Goal: Answer question/provide support

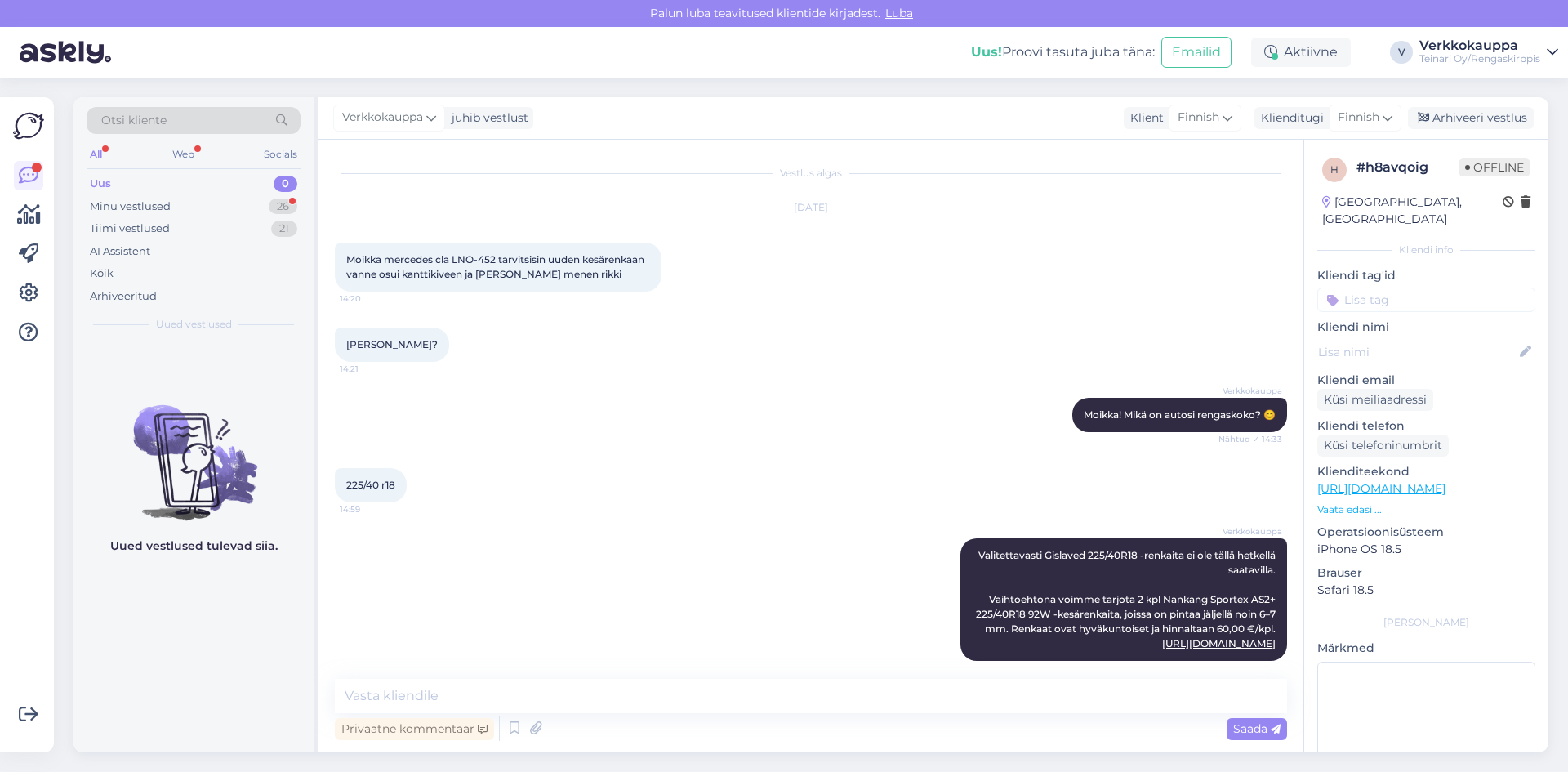
scroll to position [613, 0]
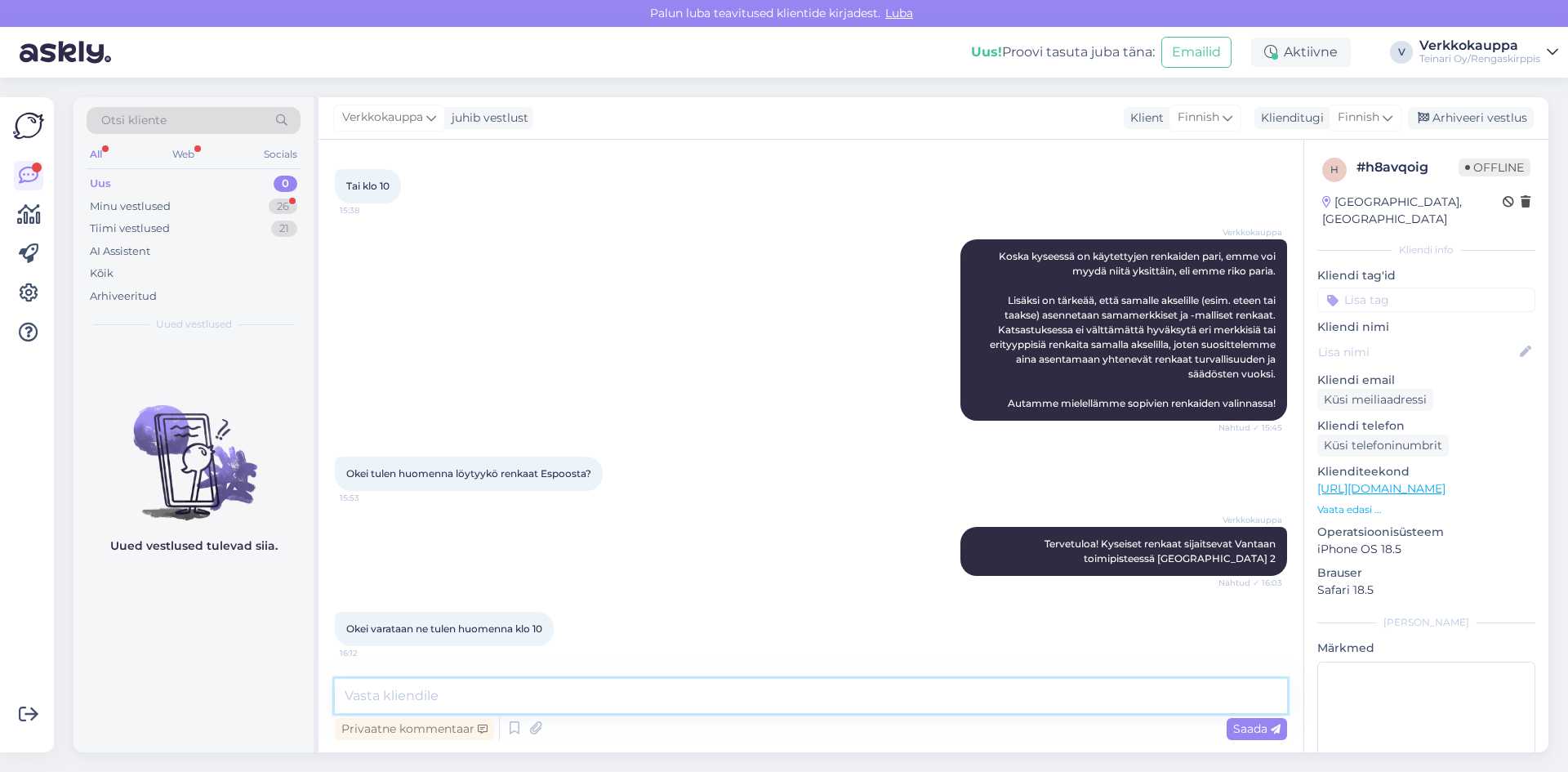
click at [548, 693] on textarea at bounding box center [812, 696] width 953 height 34
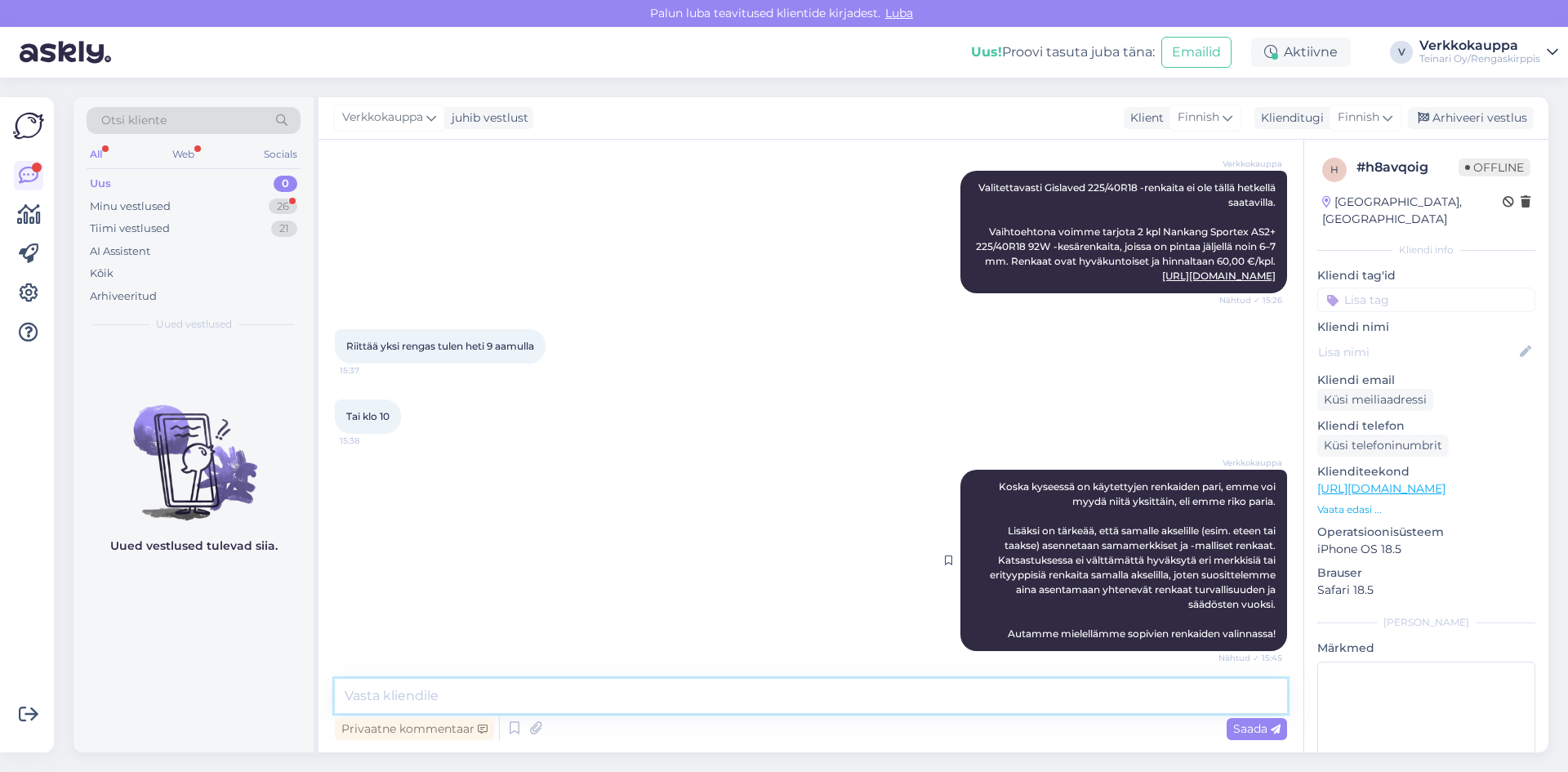
scroll to position [286, 0]
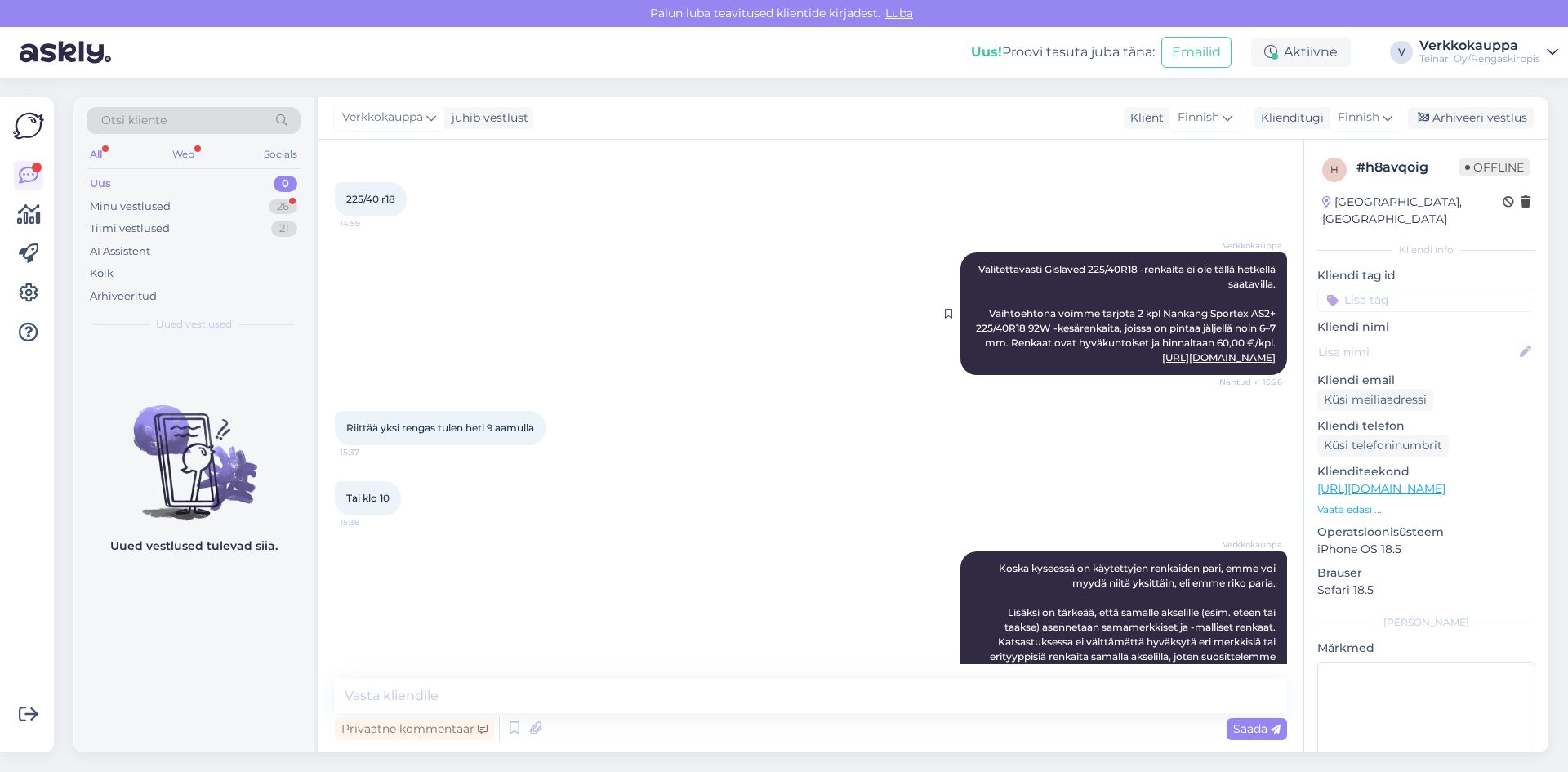
click at [1162, 359] on link "[URL][DOMAIN_NAME]" at bounding box center [1219, 358] width 114 height 12
paste textarea "[URL][DOMAIN_NAME]"
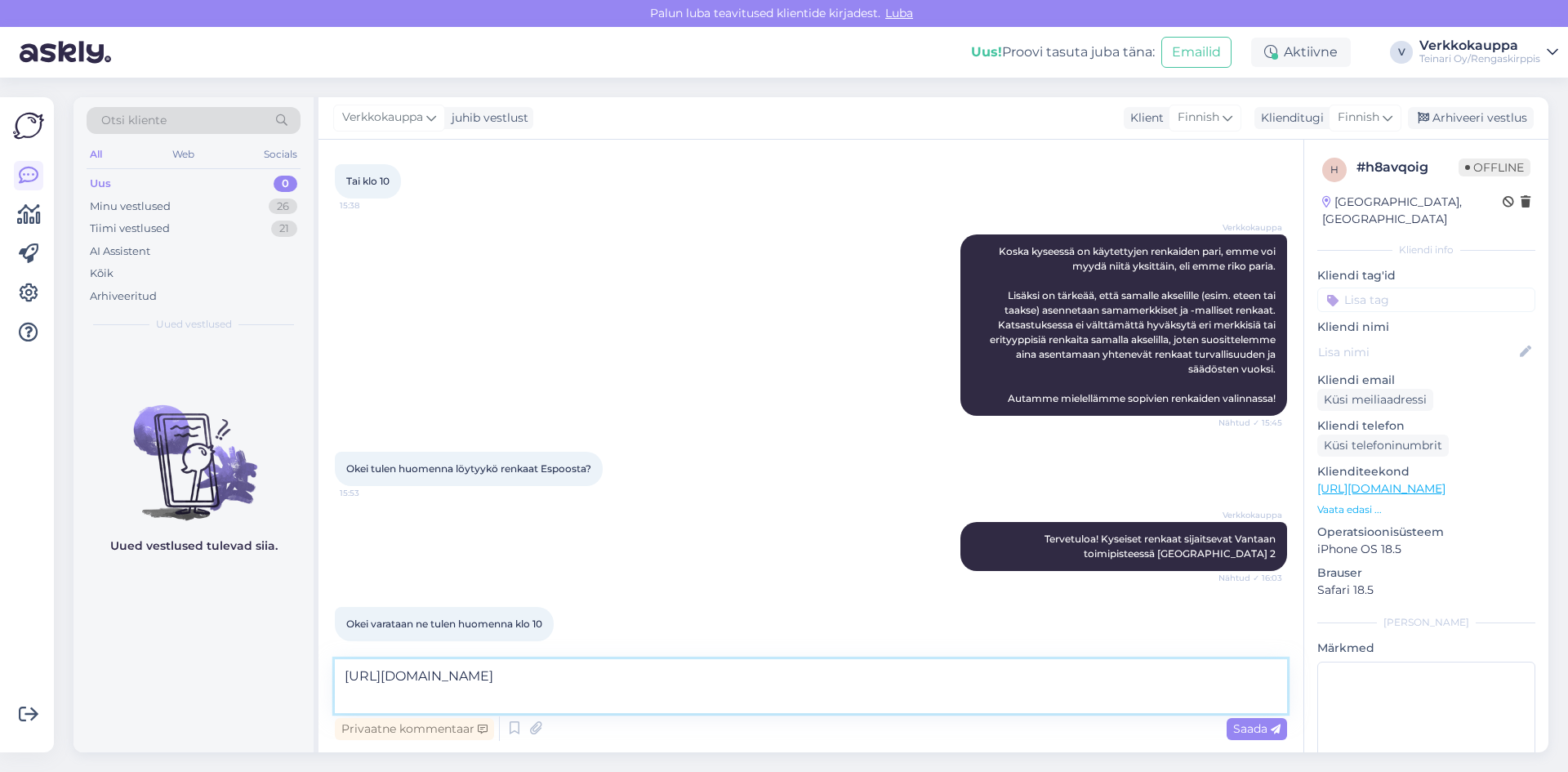
scroll to position [633, 0]
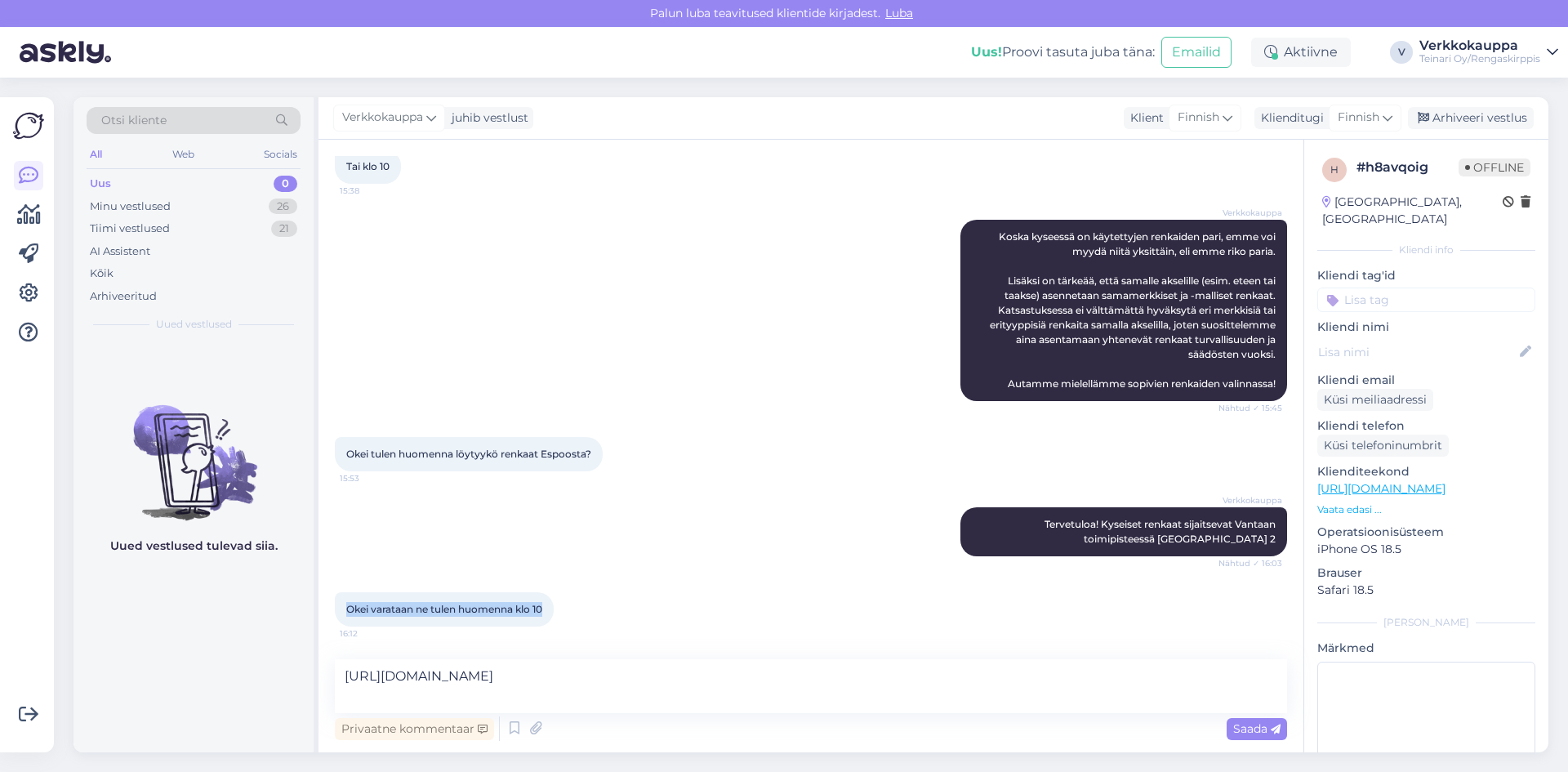
drag, startPoint x: 347, startPoint y: 609, endPoint x: 549, endPoint y: 600, distance: 202.2
click at [549, 600] on div "Okei varataan ne tulen huomenna klo 10 16:12" at bounding box center [445, 610] width 219 height 34
copy span "Okei varataan ne tulen huomenna klo 10"
click at [960, 686] on textarea "[URL][DOMAIN_NAME]" at bounding box center [812, 687] width 953 height 54
click at [959, 680] on textarea "[URL][DOMAIN_NAME]" at bounding box center [812, 687] width 953 height 54
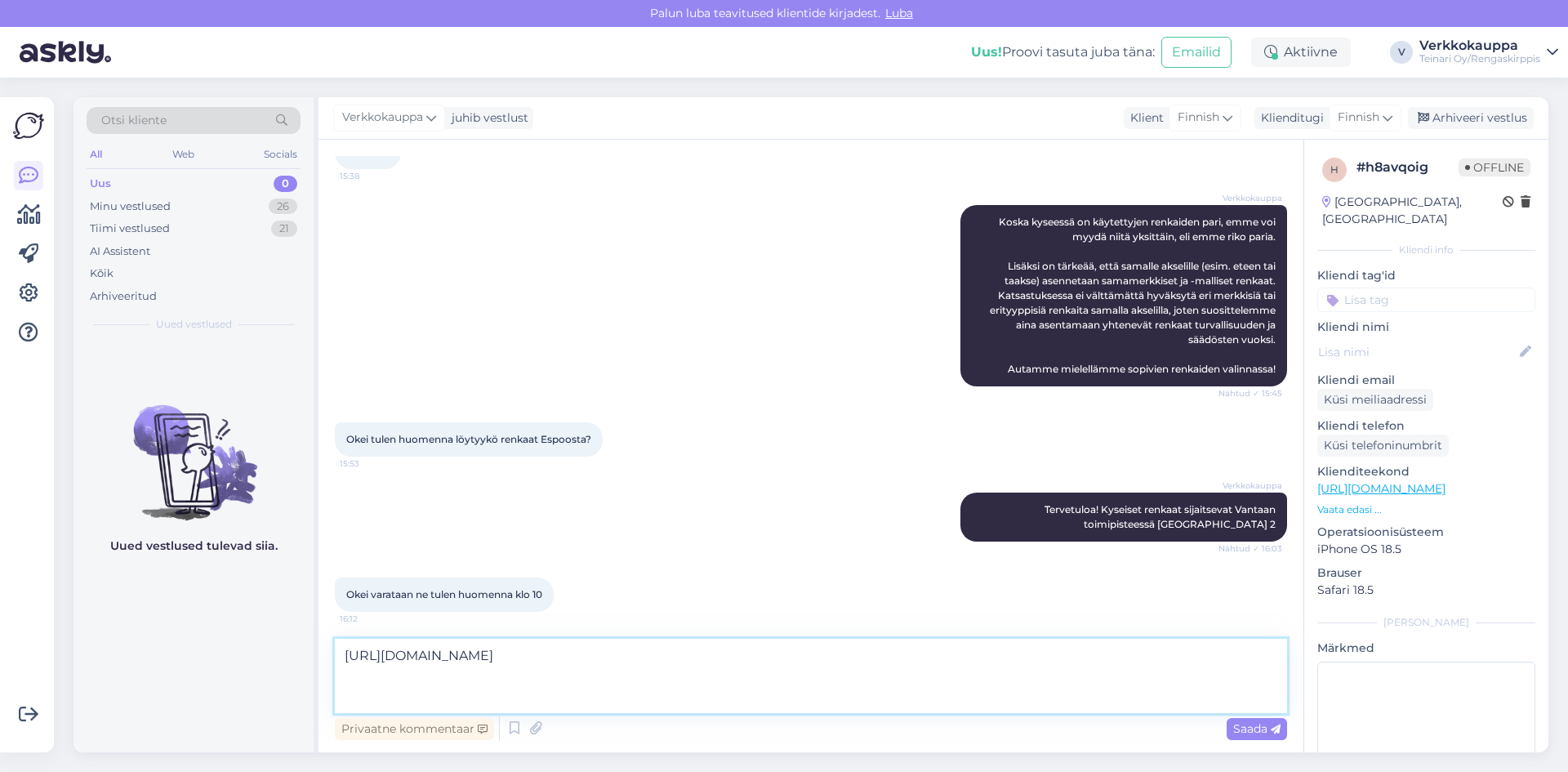
paste textarea "Valitettavasti emme voi tehdä erillisiä varauksia, vaan ainoa tapa varmistaa re…"
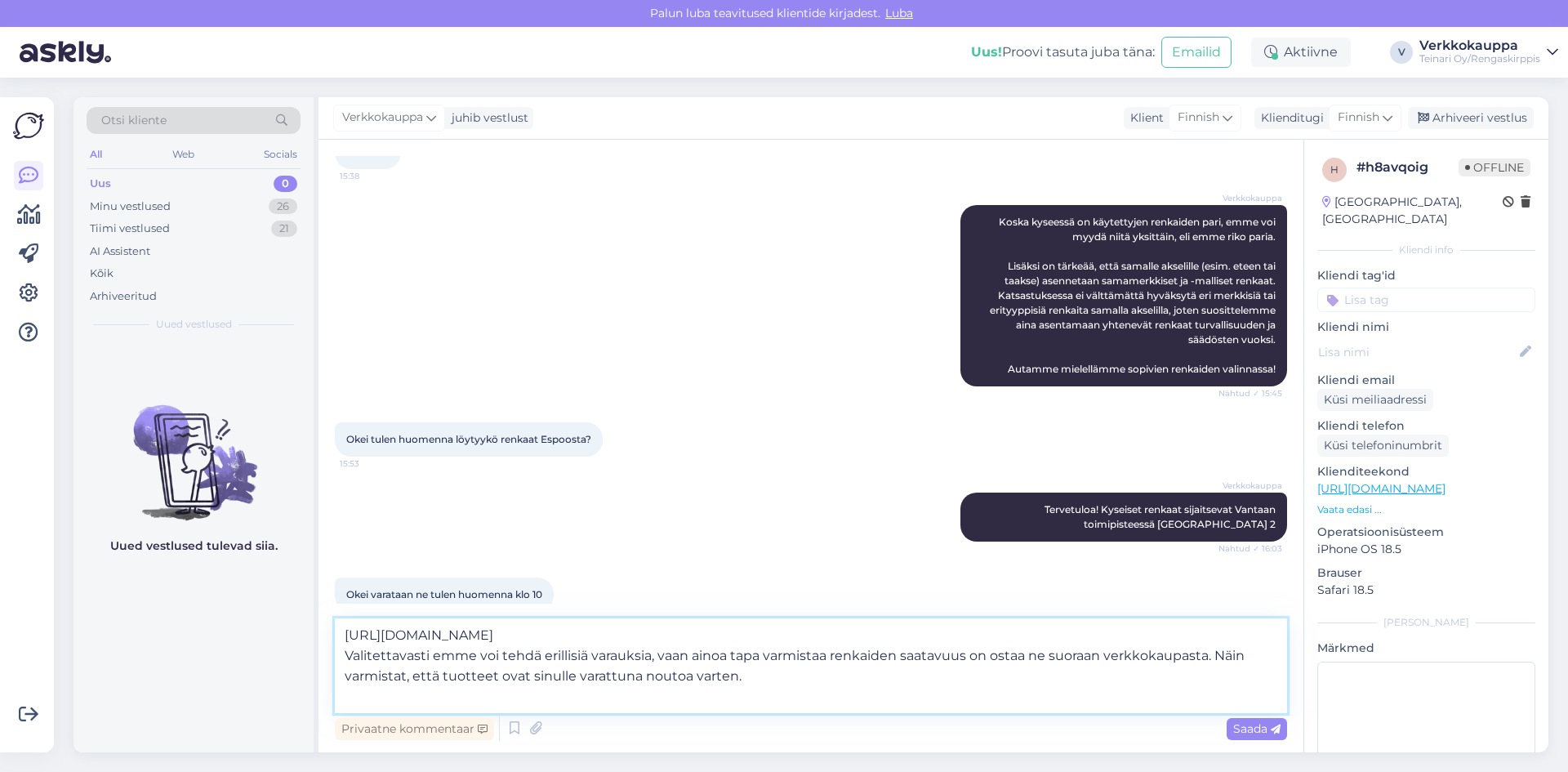
click at [951, 634] on textarea "[URL][DOMAIN_NAME] Valitettavasti emme voi tehdä erillisiä varauksia, vaan aino…" at bounding box center [812, 666] width 953 height 95
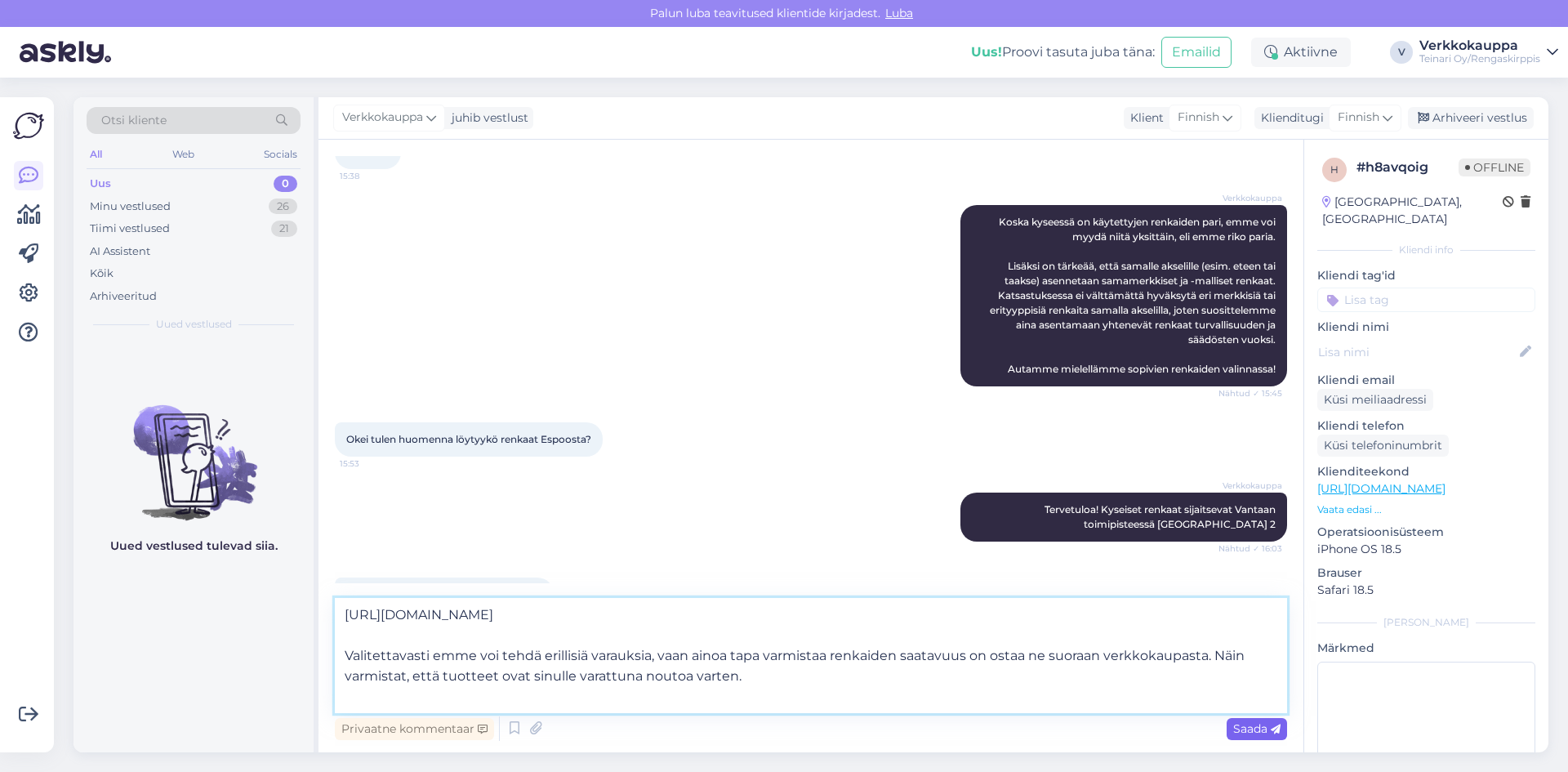
type textarea "[URL][DOMAIN_NAME] Valitettavasti emme voi tehdä erillisiä varauksia, vaan aino…"
click at [1245, 718] on div "Saada" at bounding box center [1256, 730] width 60 height 22
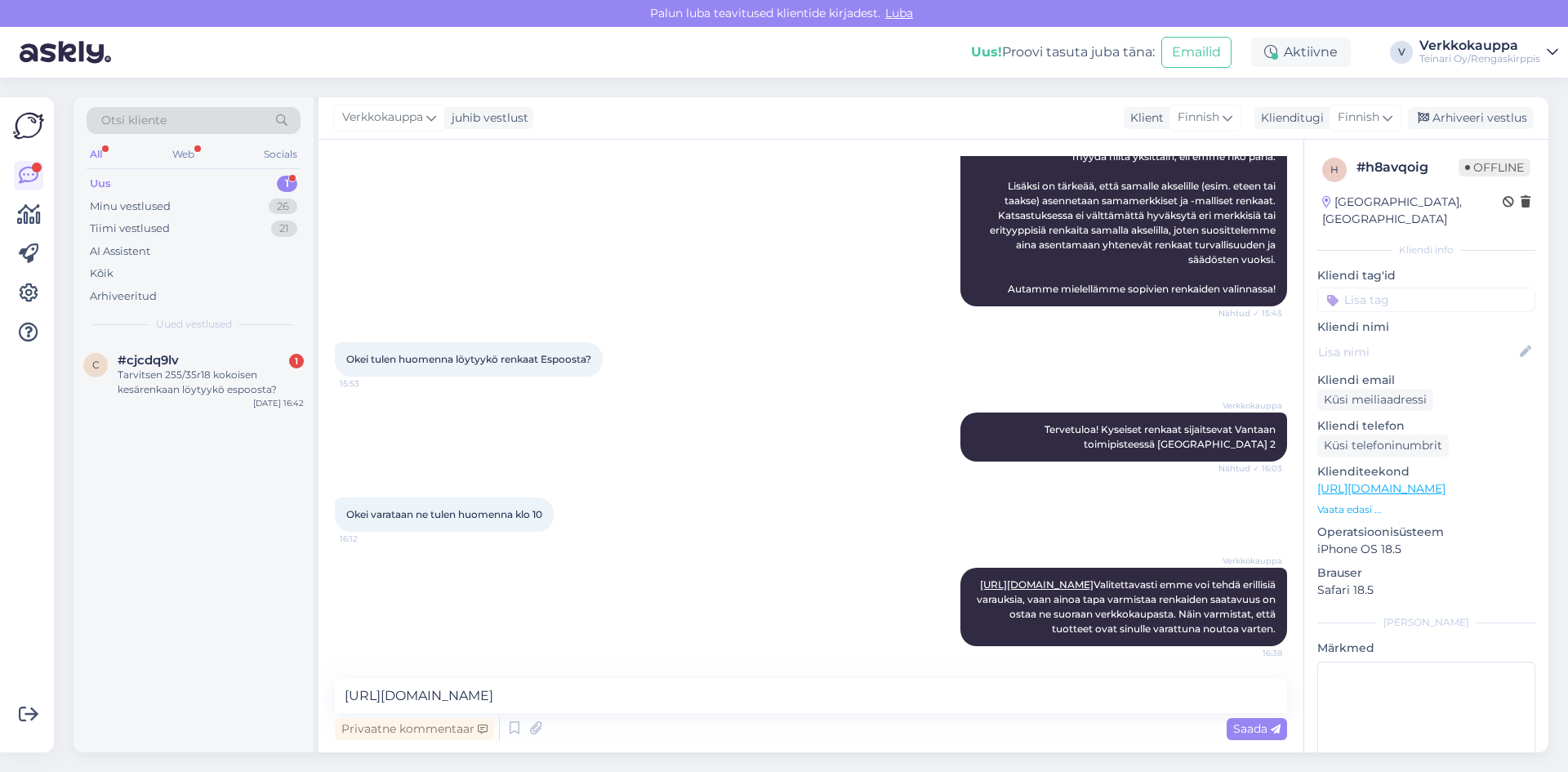
scroll to position [690, 0]
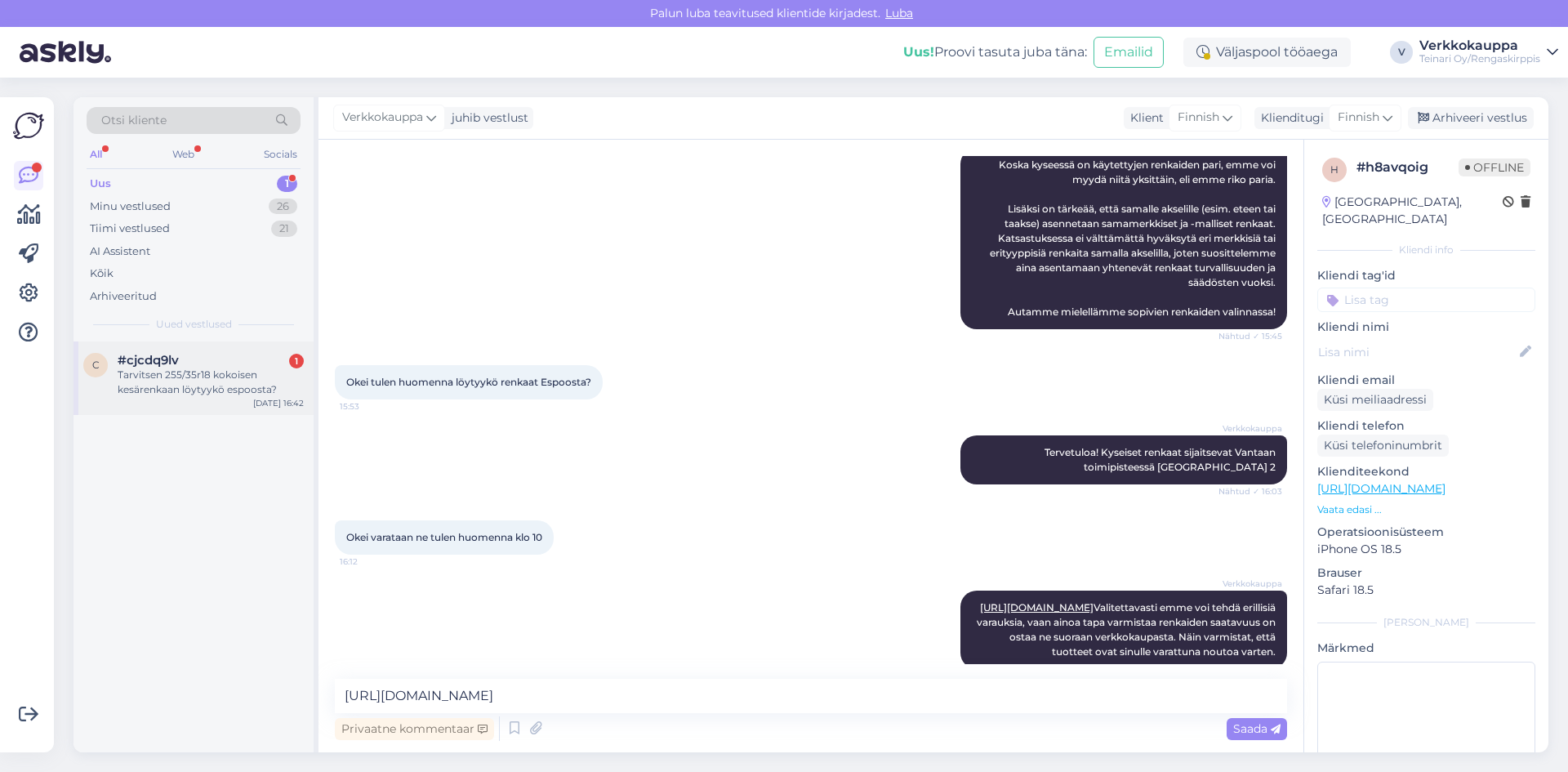
click at [179, 369] on div "Tarvitsen 255/35r18 kokoisen kesärenkaan löytyykö espoosta?" at bounding box center [211, 382] width 186 height 30
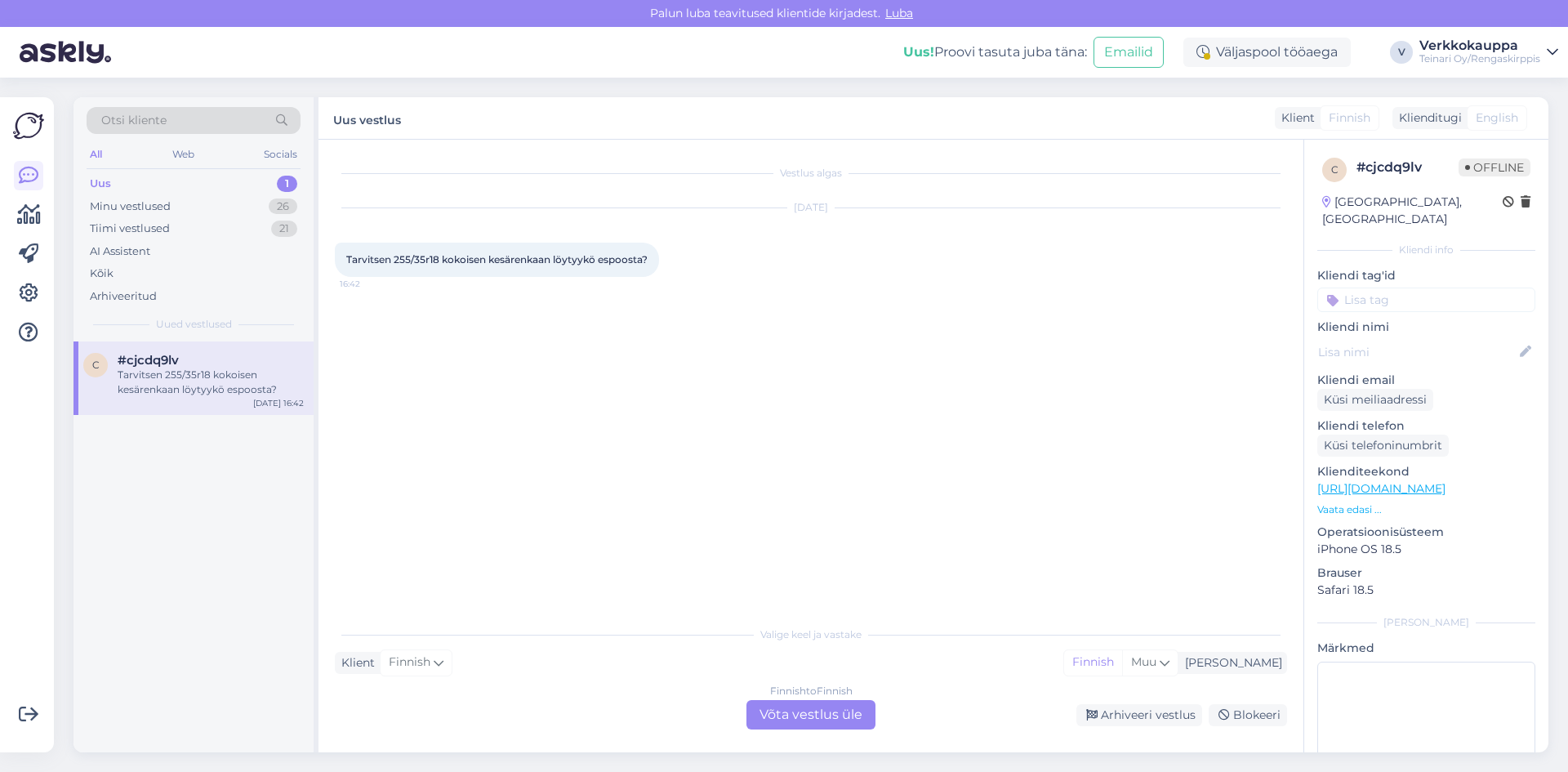
click at [784, 716] on div "Finnish to Finnish Võta vestlus üle" at bounding box center [811, 715] width 129 height 30
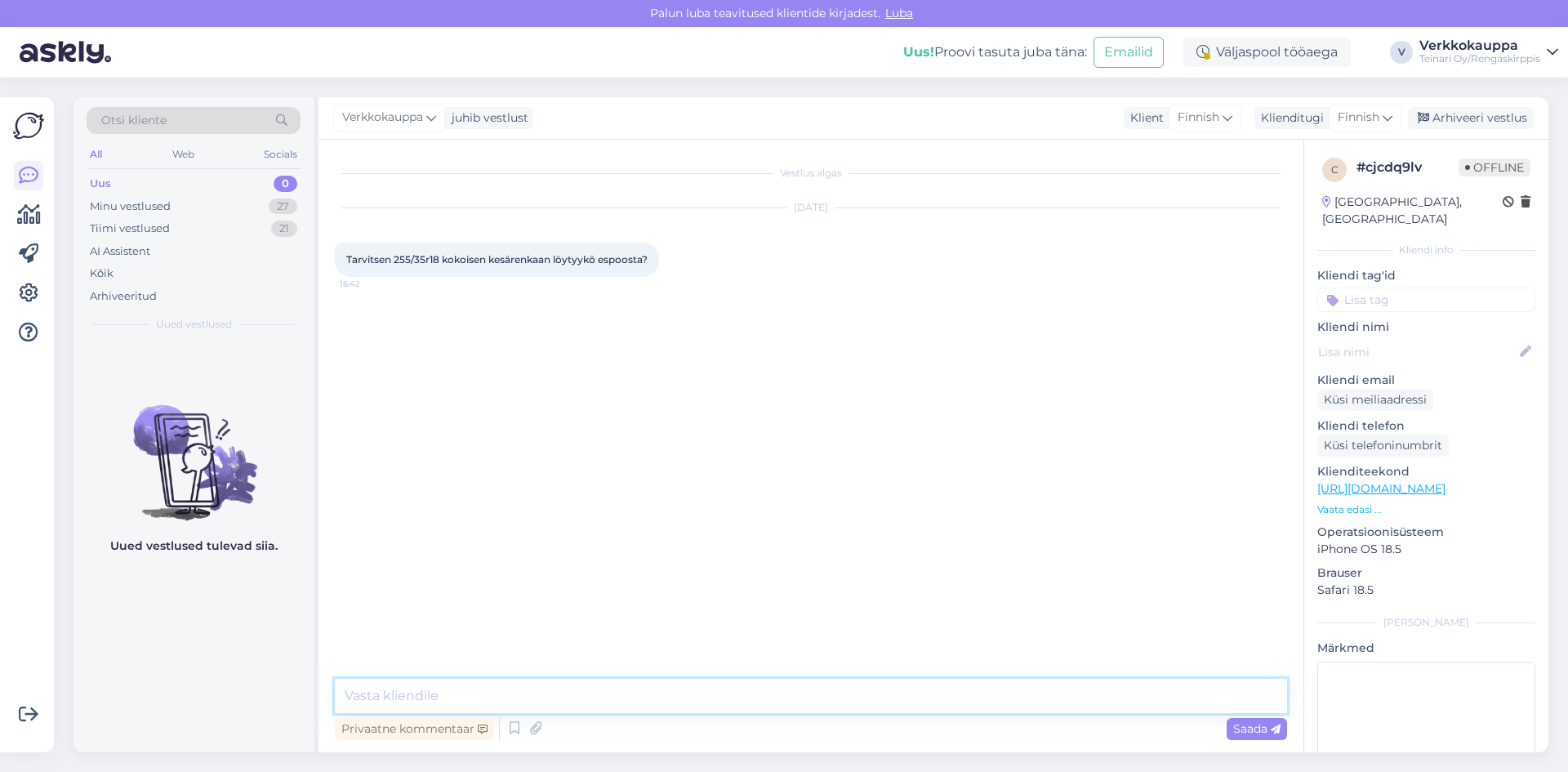
click at [459, 696] on textarea at bounding box center [812, 696] width 953 height 34
type textarea "m"
drag, startPoint x: 550, startPoint y: 689, endPoint x: 542, endPoint y: 693, distance: 8.9
click at [542, 693] on textarea "Meiltä löytyy seuraavat vaihttoehtot" at bounding box center [812, 696] width 953 height 34
click at [537, 696] on textarea "Meiltä löytyy seuraavat vaihttoehtot" at bounding box center [812, 696] width 953 height 34
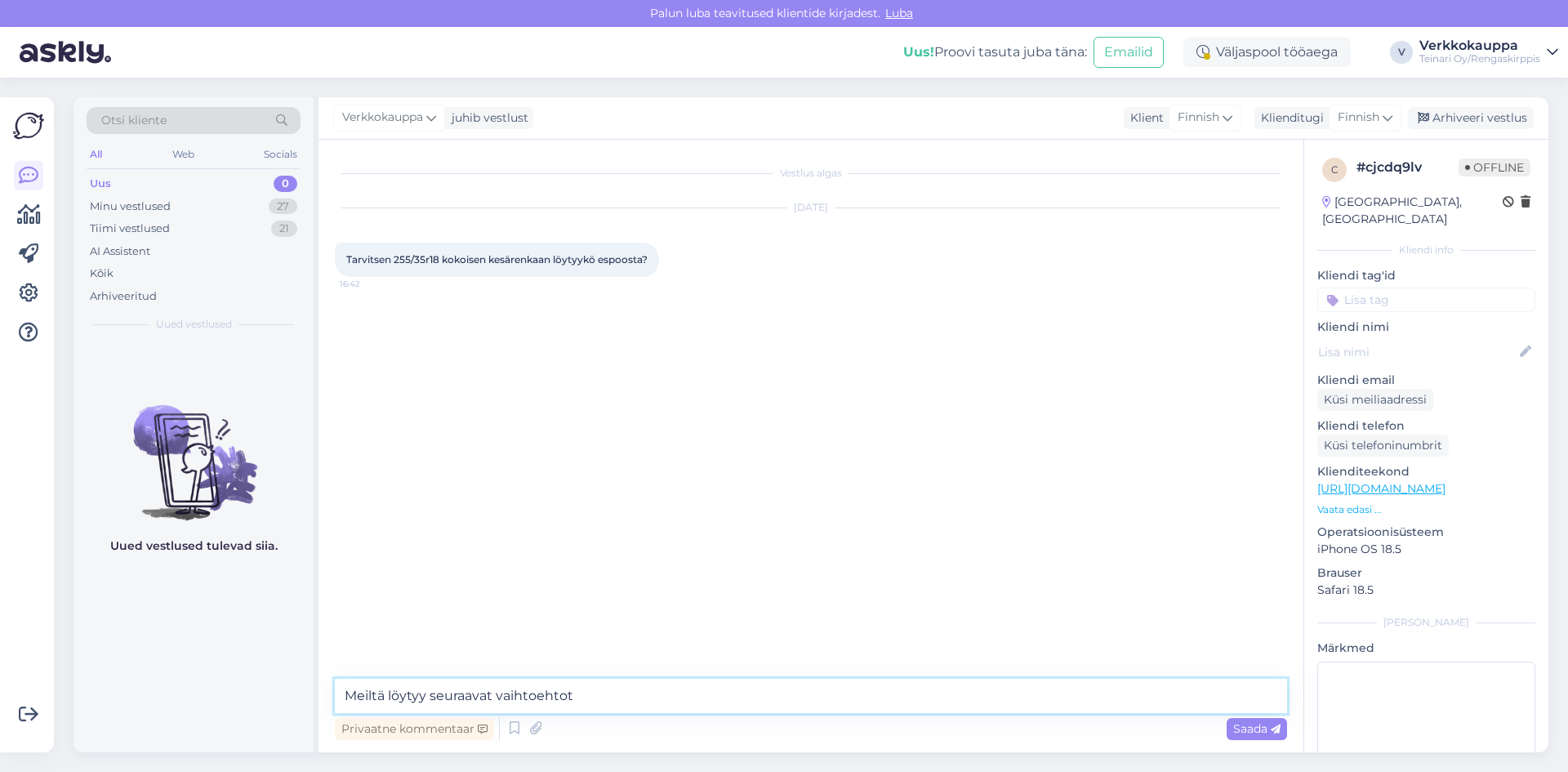
click at [609, 685] on textarea "Meiltä löytyy seuraavat vaihtoehtot" at bounding box center [812, 696] width 953 height 34
type textarea "Meiltä löytyy seuraavat vaihtoehtot"
drag, startPoint x: 559, startPoint y: 695, endPoint x: 530, endPoint y: 436, distance: 260.6
click at [530, 436] on div "Vestlus algas [DATE] Tarvitsen 255/35r18 kokoisen kesärenkaan löytyykö espoosta…" at bounding box center [818, 410] width 967 height 509
drag, startPoint x: 595, startPoint y: 687, endPoint x: 346, endPoint y: 713, distance: 250.4
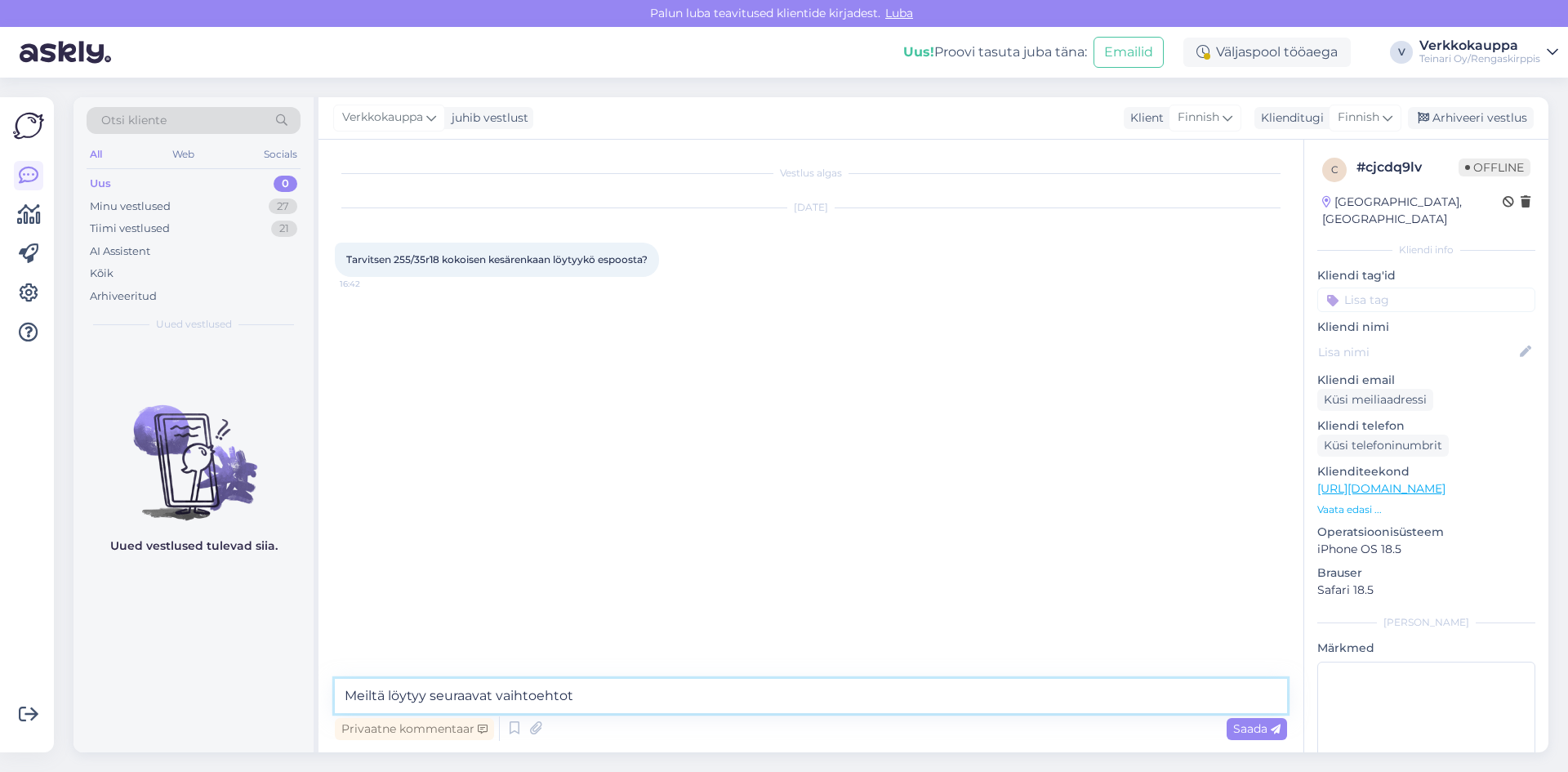
click at [346, 713] on div "Meiltä löytyy seuraavat vaihtoehtot Privaatne kommentaar Saada" at bounding box center [812, 712] width 953 height 65
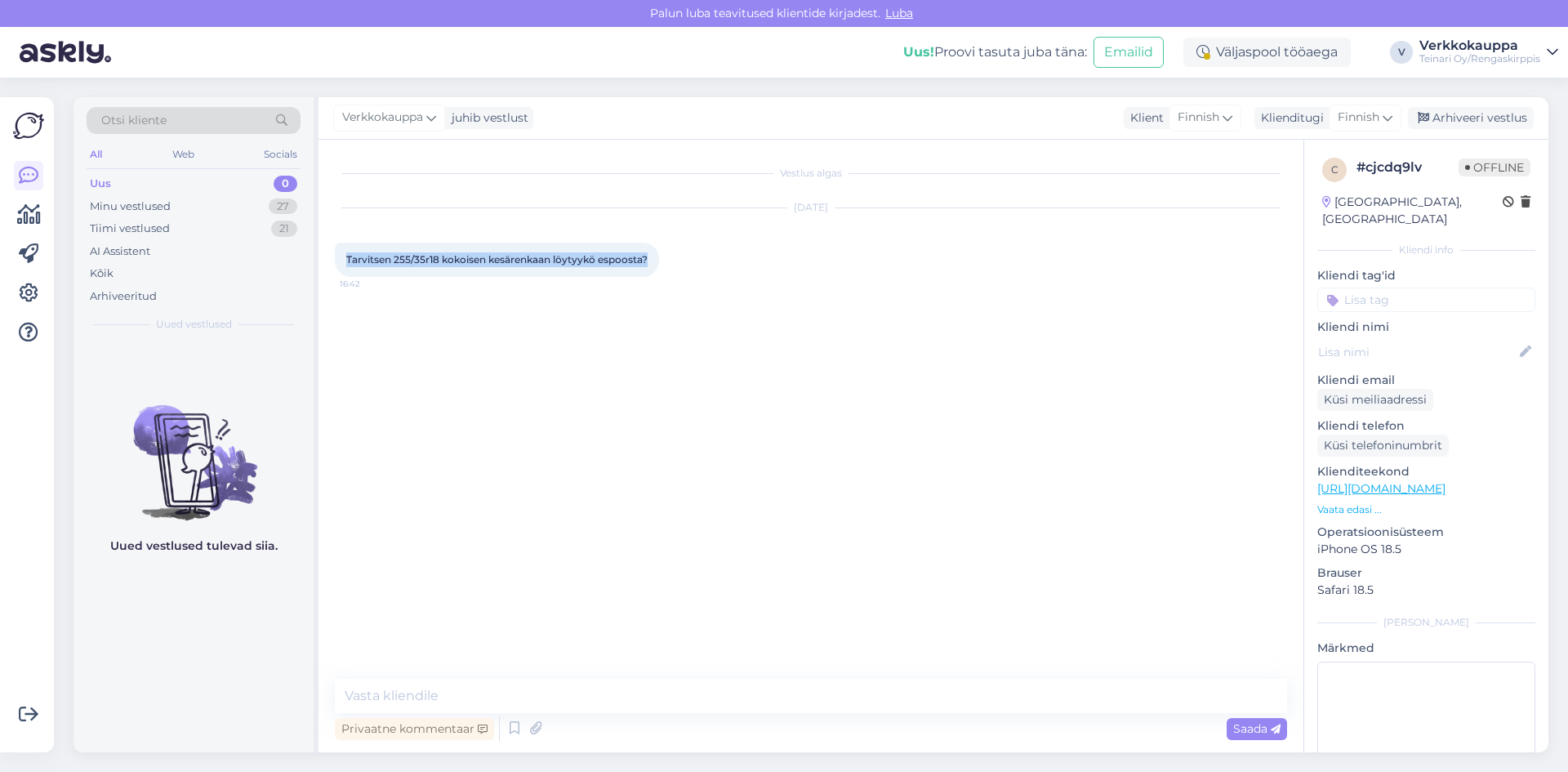
drag, startPoint x: 347, startPoint y: 255, endPoint x: 651, endPoint y: 252, distance: 304.0
click at [651, 252] on div "Tarvitsen 255/35r18 kokoisen kesärenkaan löytyykö espoosta? 16:42" at bounding box center [497, 260] width 324 height 34
copy span "Tarvitsen 255/35r18 kokoisen kesärenkaan löytyykö espoosta?"
click at [1457, 481] on p "[URL][DOMAIN_NAME]" at bounding box center [1426, 489] width 218 height 17
click at [1367, 503] on p "Vaata edasi ..." at bounding box center [1426, 510] width 218 height 14
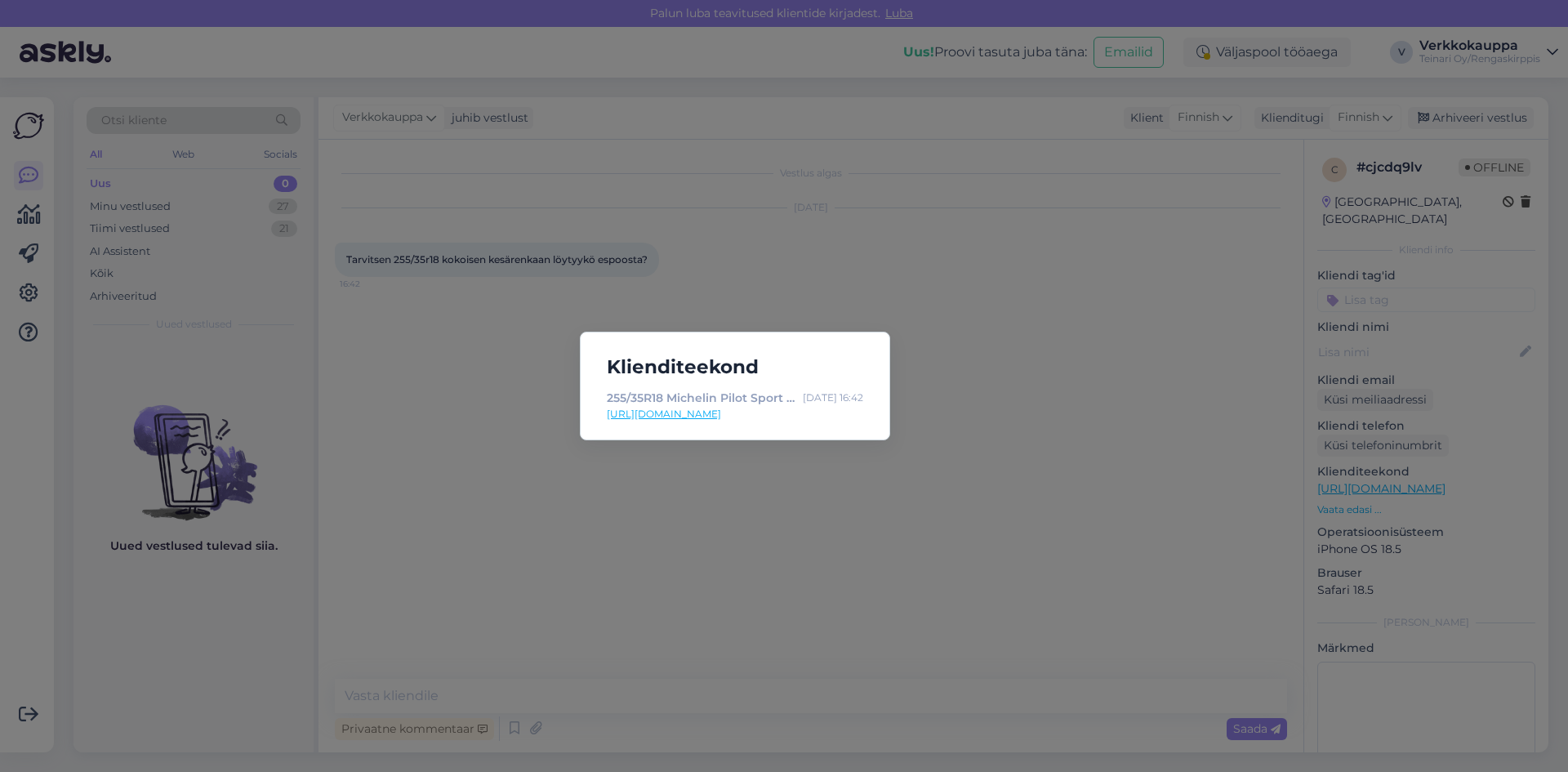
click at [773, 412] on link "[URL][DOMAIN_NAME]" at bounding box center [735, 414] width 256 height 14
click at [452, 392] on div "Klienditeekond 255/35R18 Michelin Pilot Sport 5 94Y kesä 5mm / 5P22 - Rengaskir…" at bounding box center [784, 386] width 1568 height 772
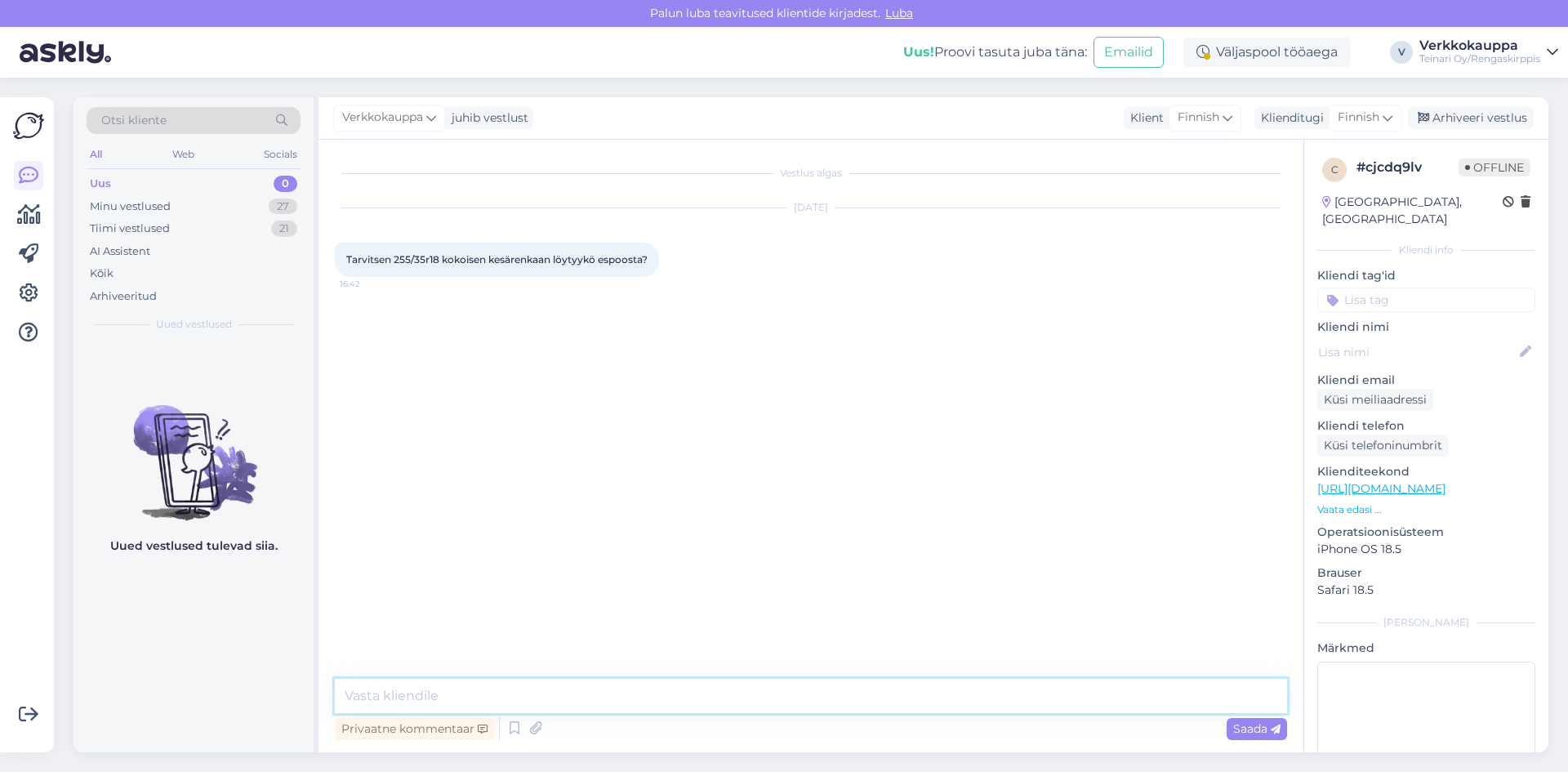
paste textarea "Hei! Tarjolla on seuraavat käytetyt kesärenkaat koossa 255/35R18 Espoon"
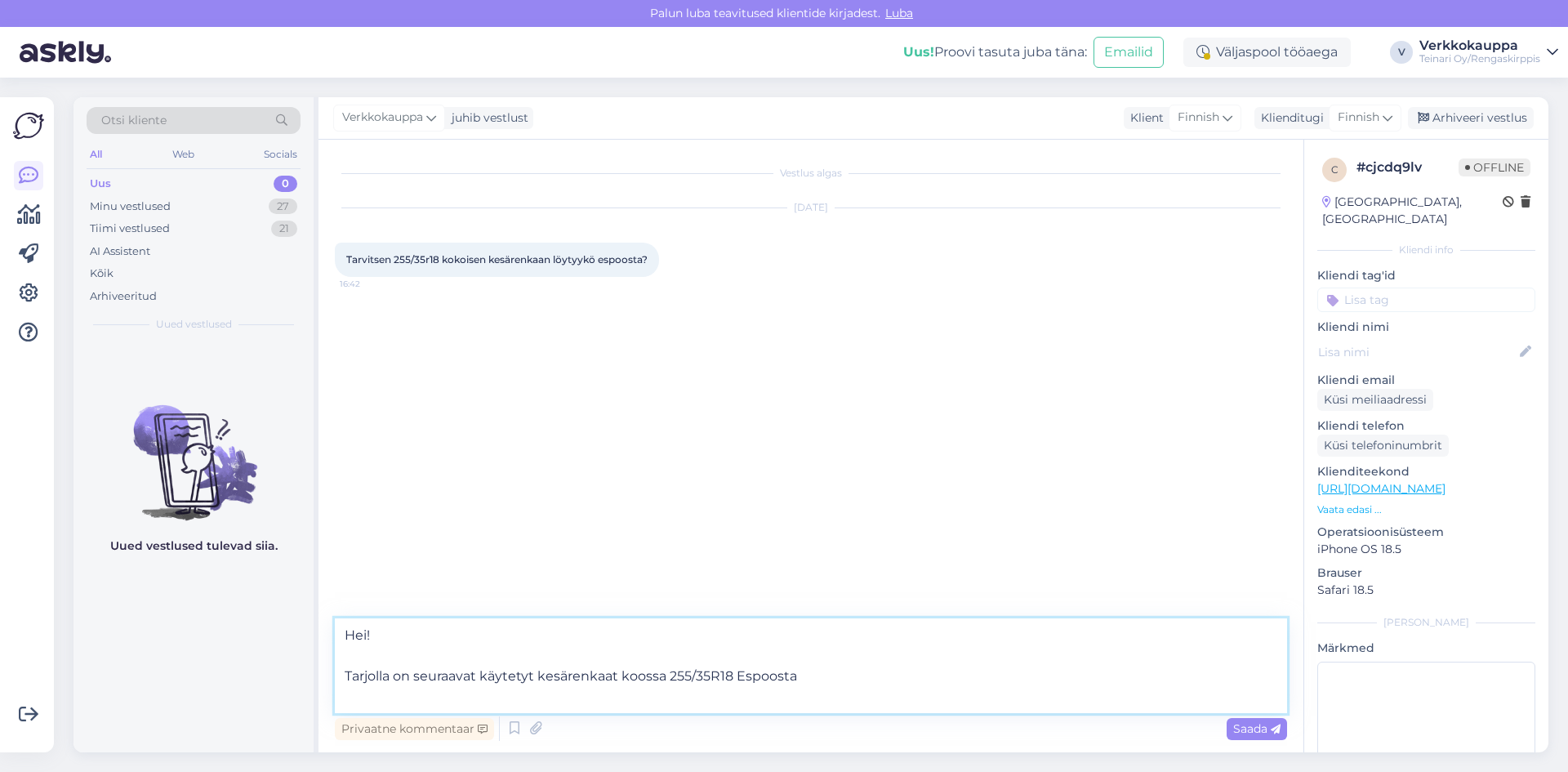
paste textarea "[URL][DOMAIN_NAME]"
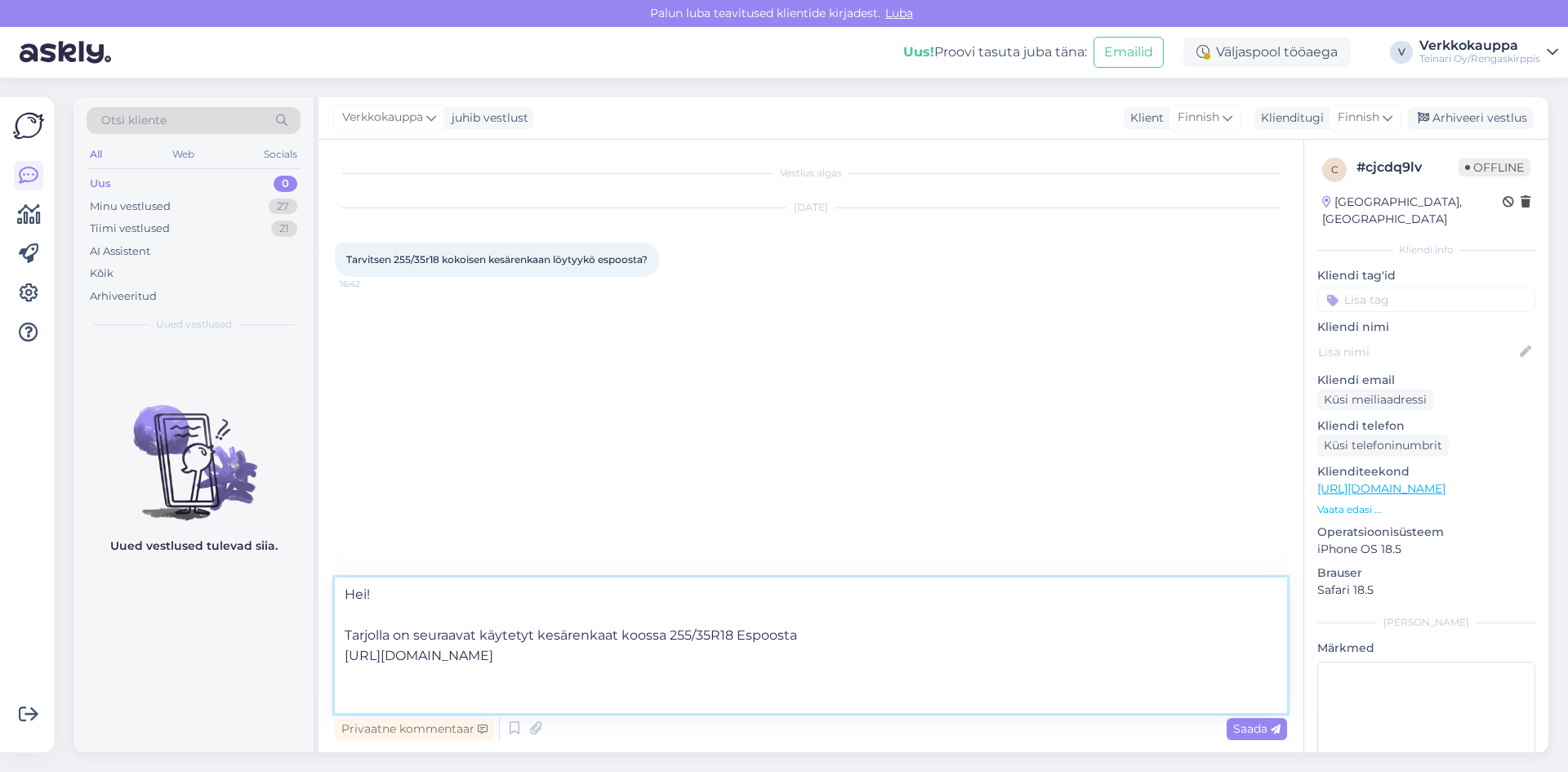
paste textarea "Tarvittaessa olen mielelläni avuksi sopivien renkaiden valinnassa tai muissa ky…"
type textarea "Hei! [PERSON_NAME] on seuraavat käytetyt kesärenkaat koossa 255/35R18 Espoosta …"
click at [1250, 722] on span "Saada" at bounding box center [1257, 729] width 48 height 14
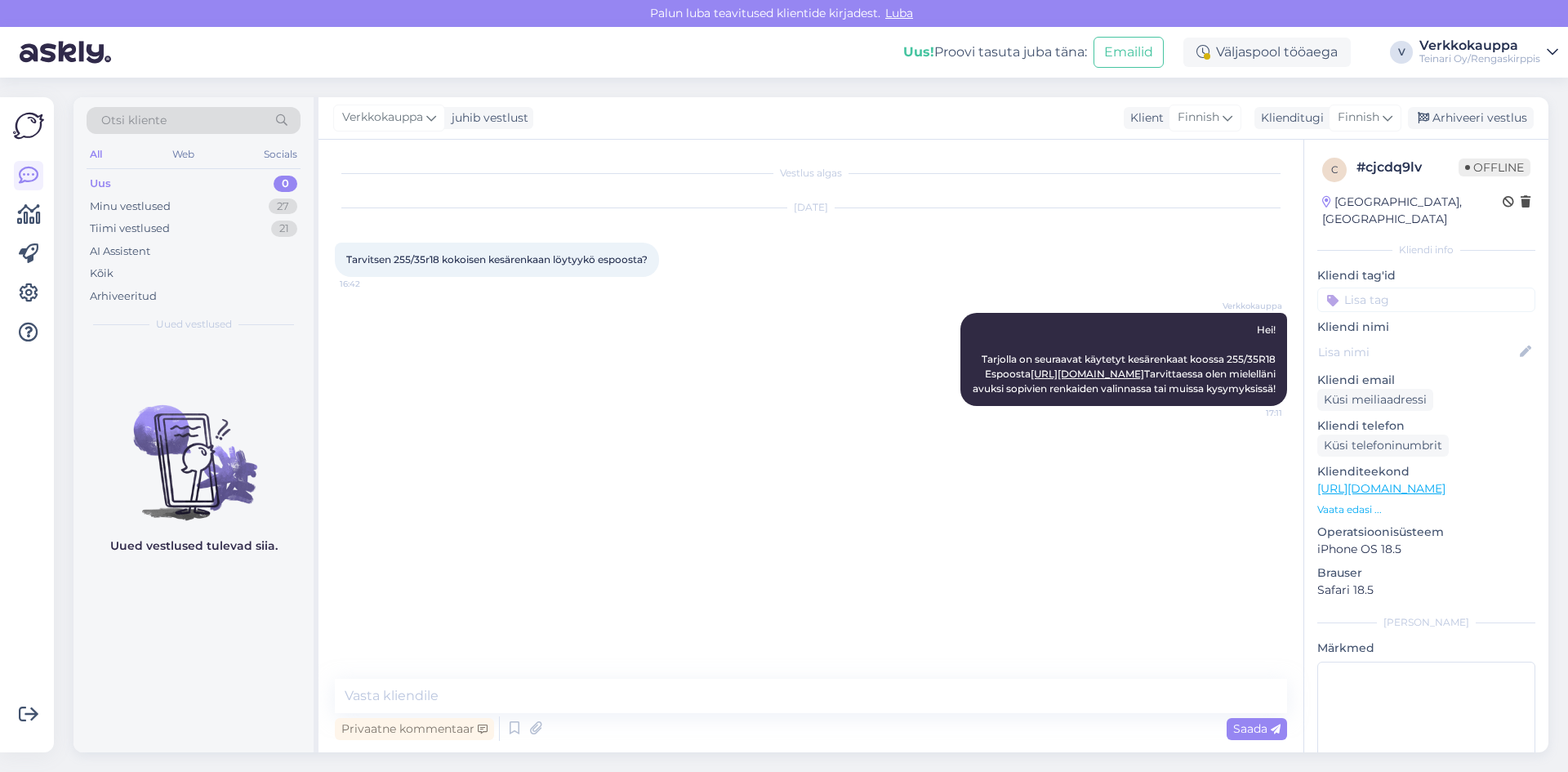
click at [142, 187] on div "Uus 0" at bounding box center [194, 183] width 214 height 23
click at [162, 209] on div "Minu vestlused" at bounding box center [130, 206] width 81 height 16
